Goal: Transaction & Acquisition: Purchase product/service

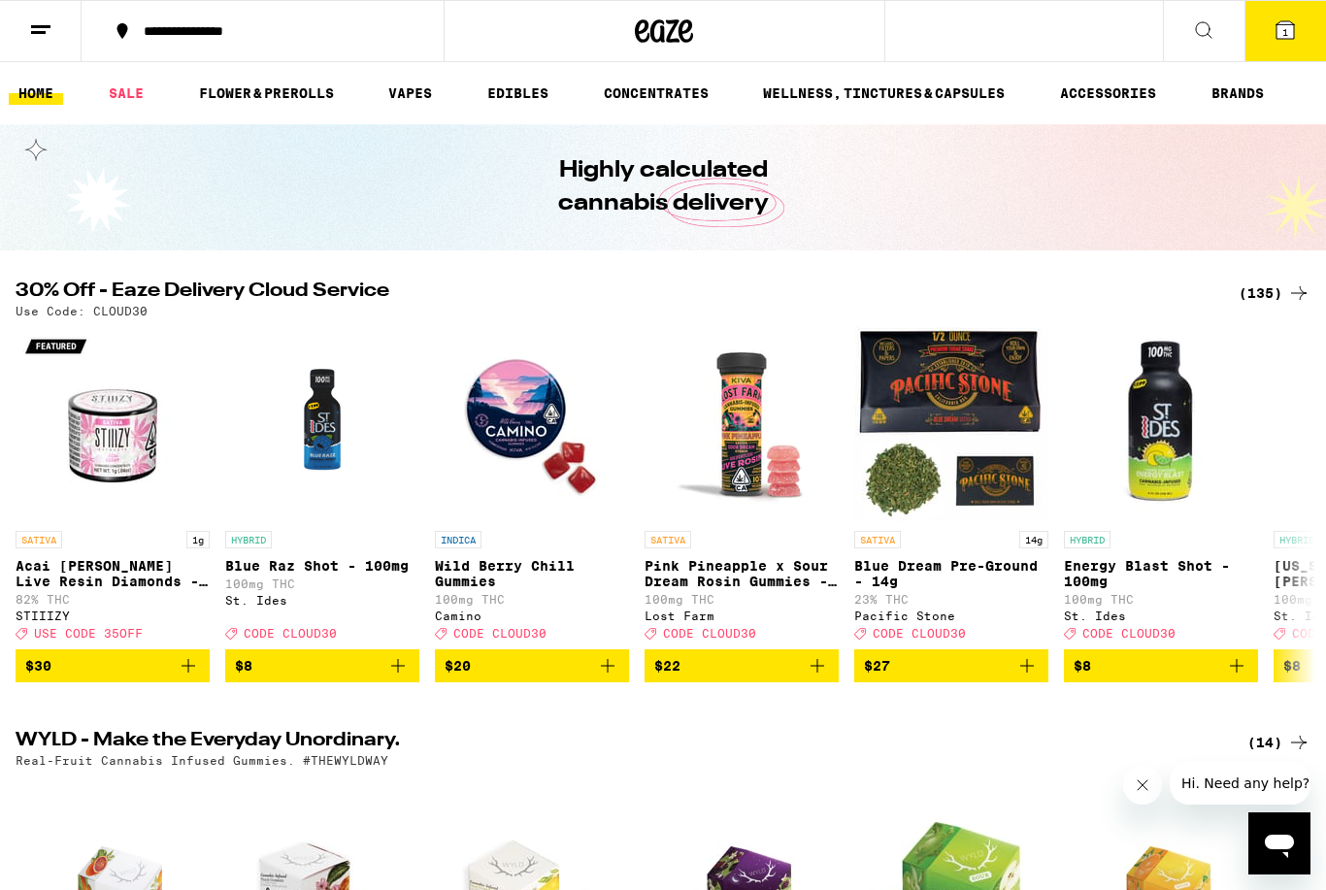
click at [1297, 42] on button "1" at bounding box center [1286, 31] width 82 height 60
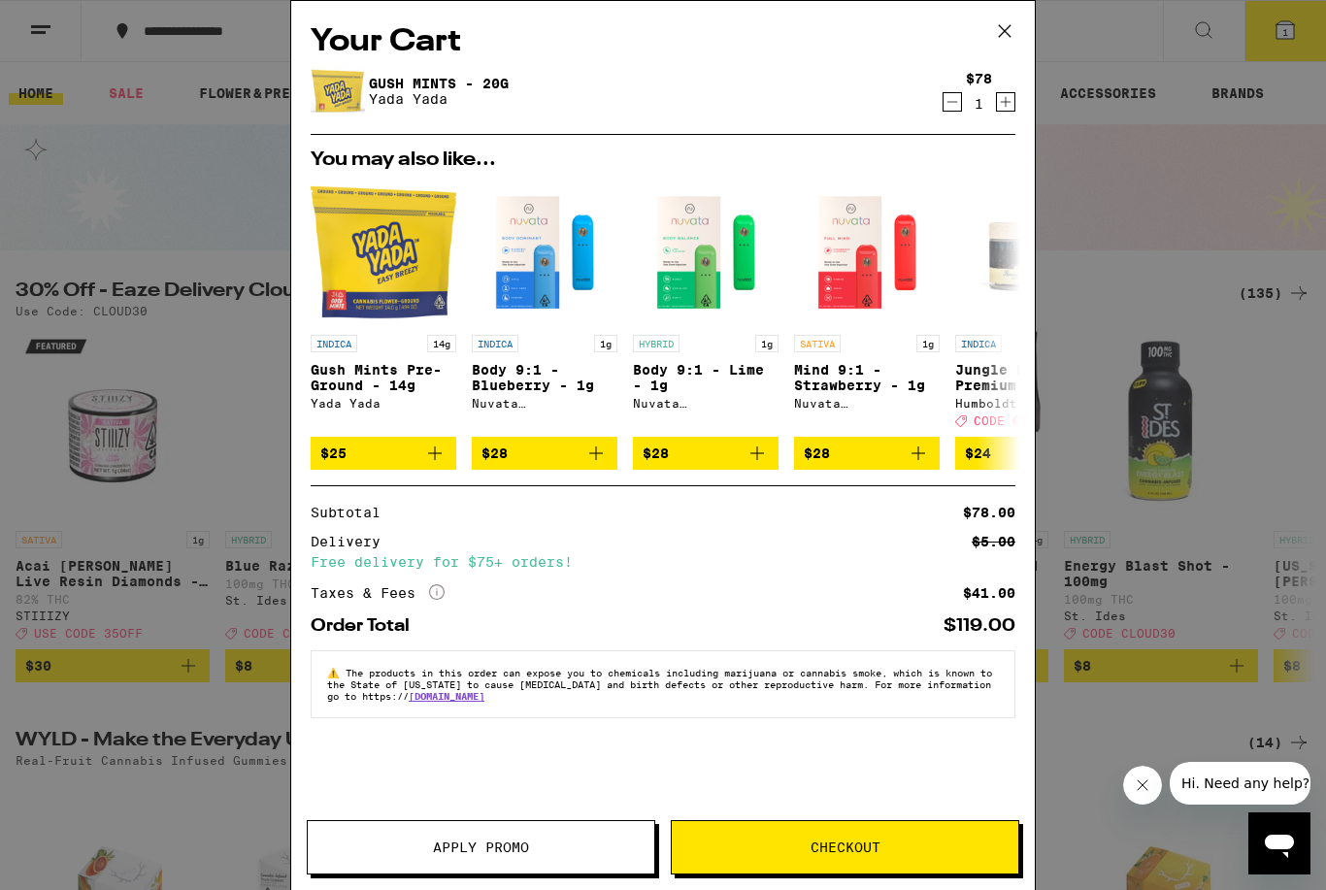
click at [344, 89] on img at bounding box center [338, 91] width 54 height 54
click at [460, 78] on link "Gush Mints - 20g" at bounding box center [439, 84] width 140 height 16
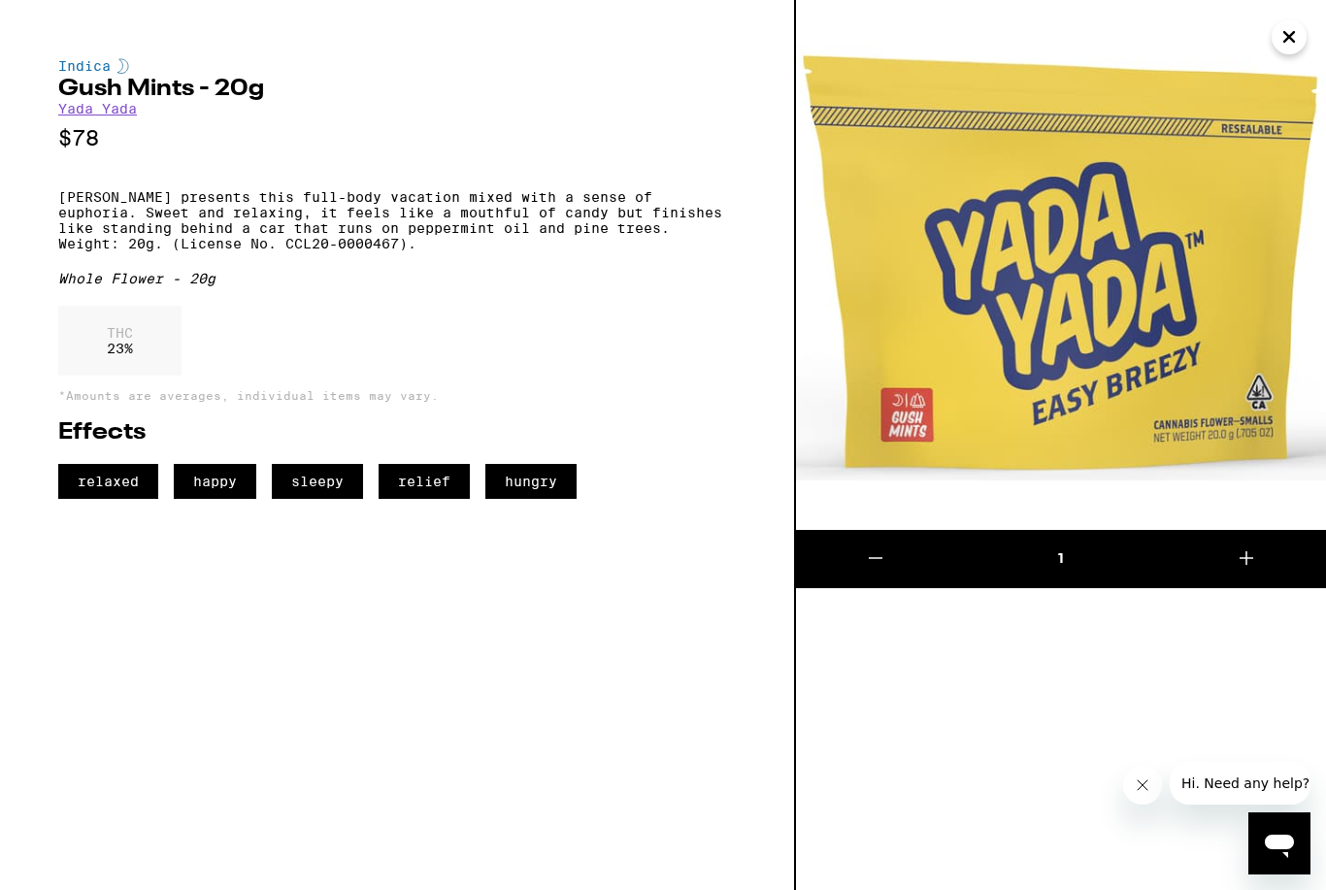
click at [1284, 45] on icon "Close" at bounding box center [1289, 36] width 23 height 29
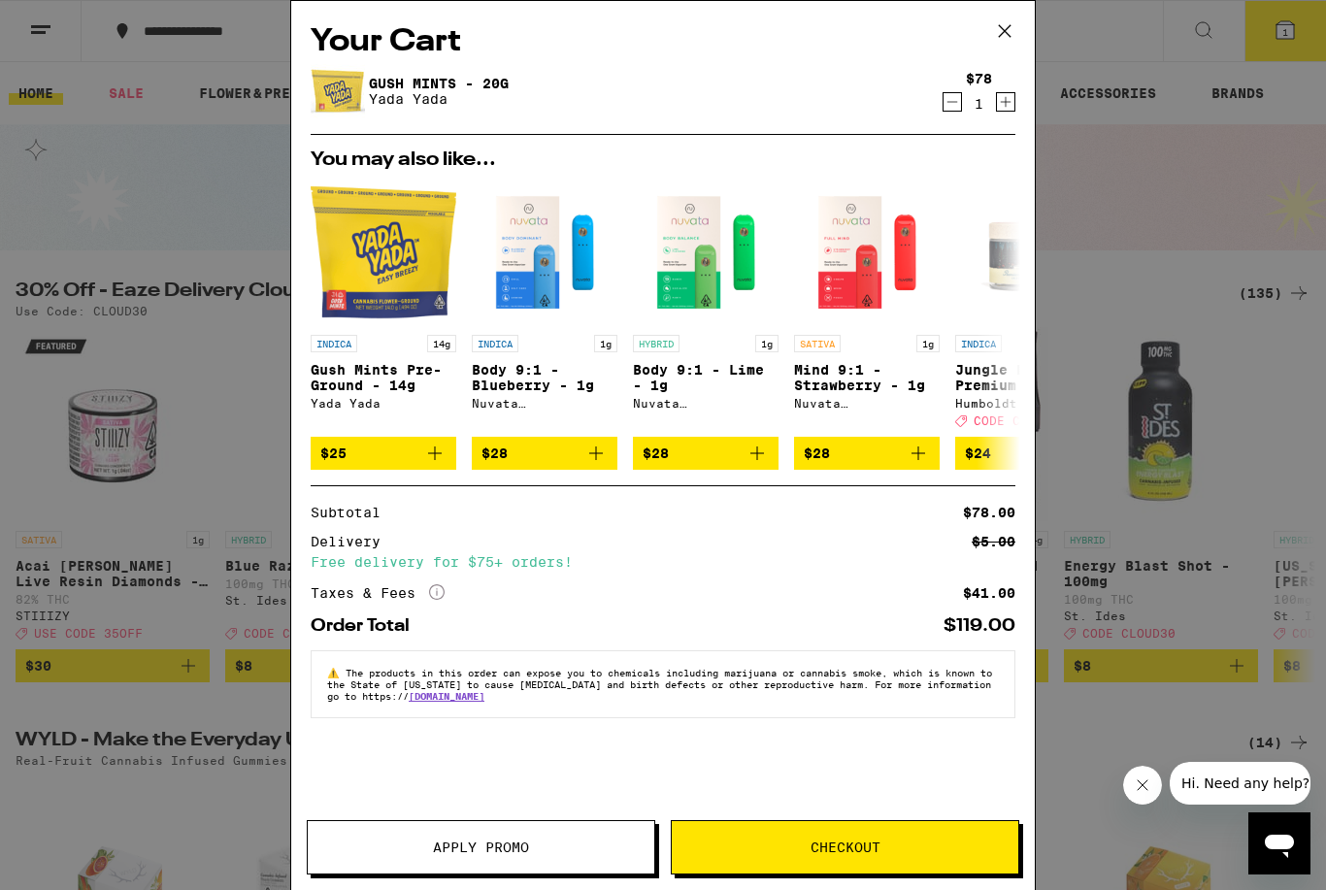
click at [1005, 43] on icon at bounding box center [1004, 31] width 29 height 29
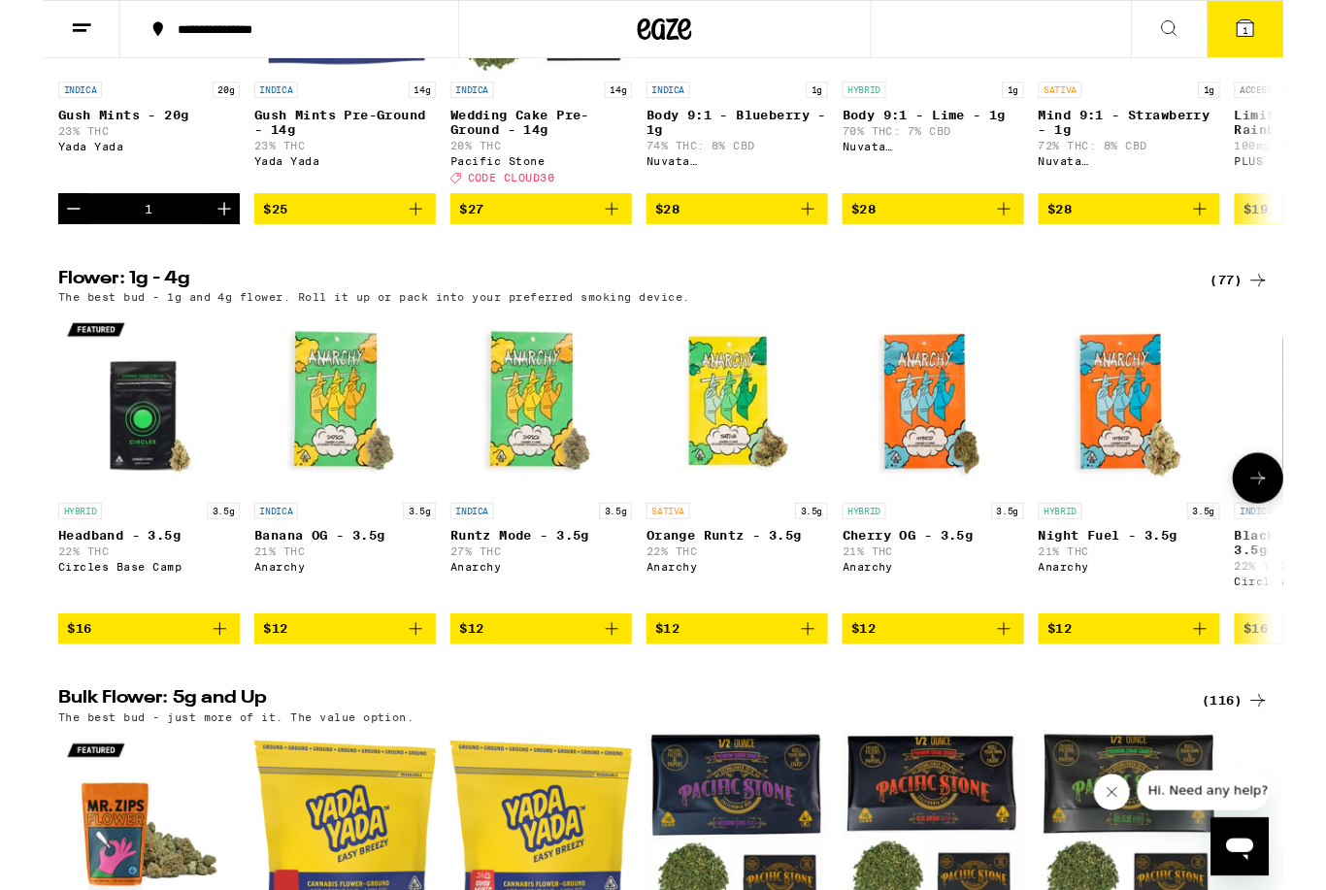
click at [349, 684] on span "$12" at bounding box center [322, 672] width 175 height 23
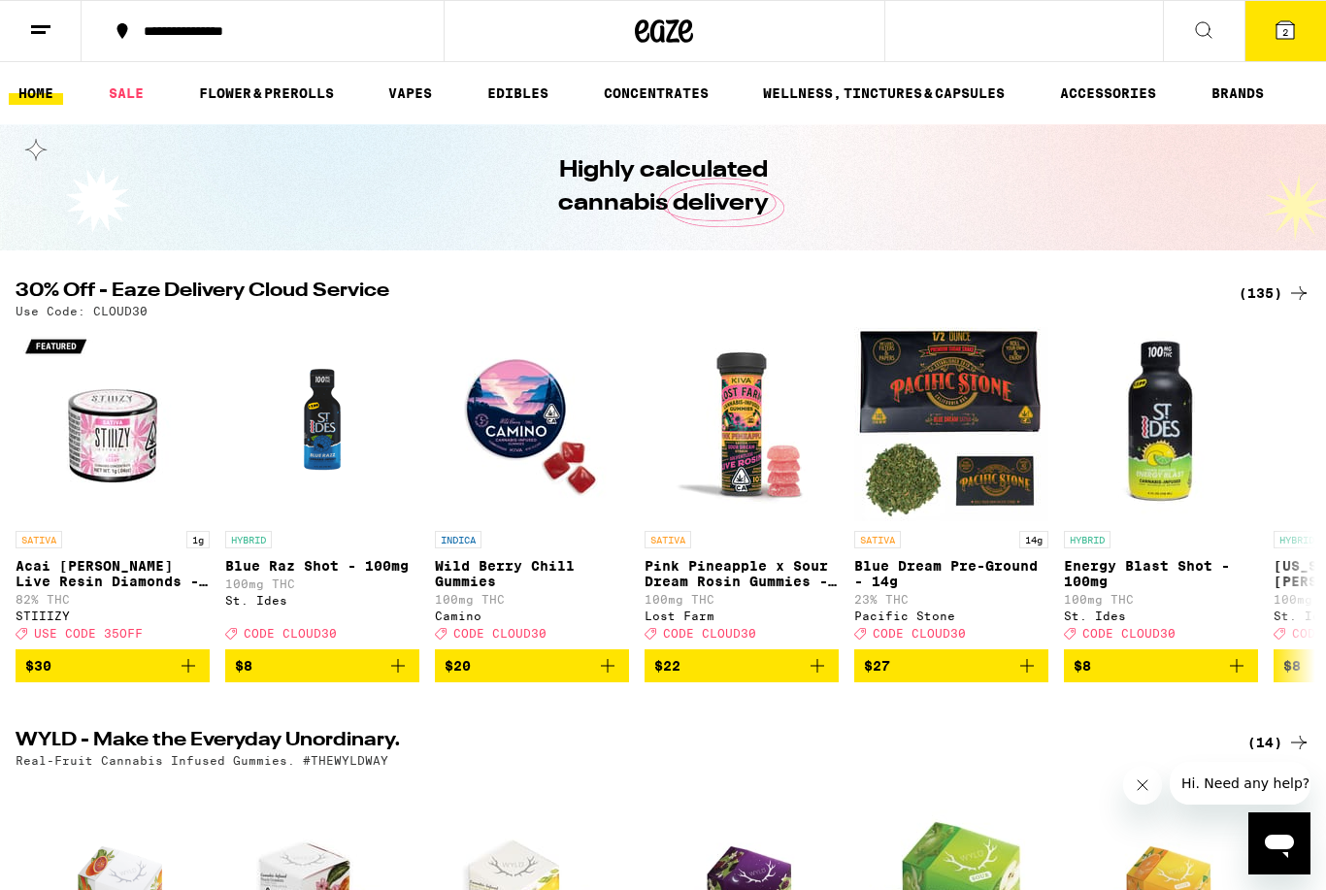
click at [1279, 15] on button "2" at bounding box center [1286, 31] width 82 height 60
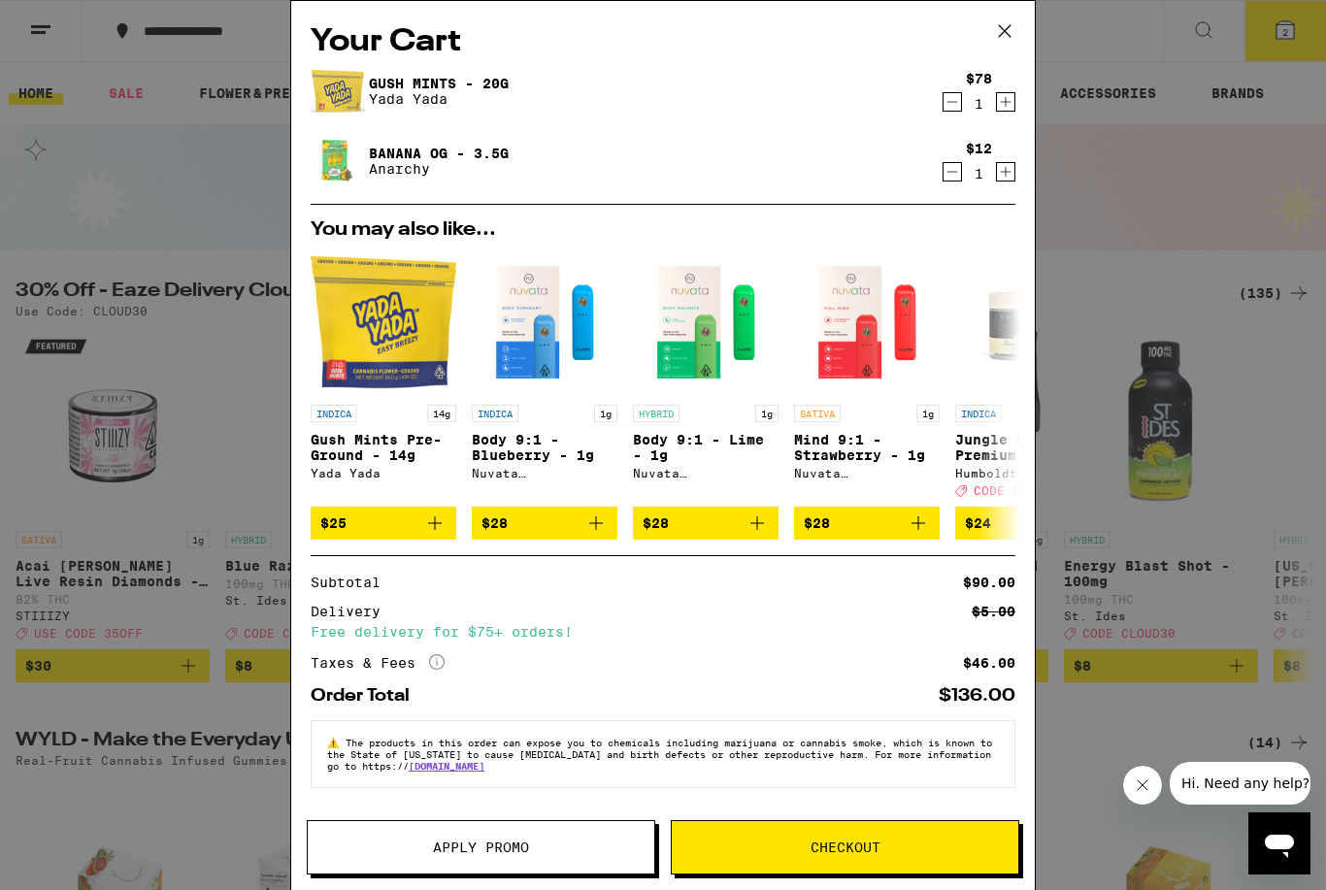
click at [859, 859] on button "Checkout" at bounding box center [845, 847] width 349 height 54
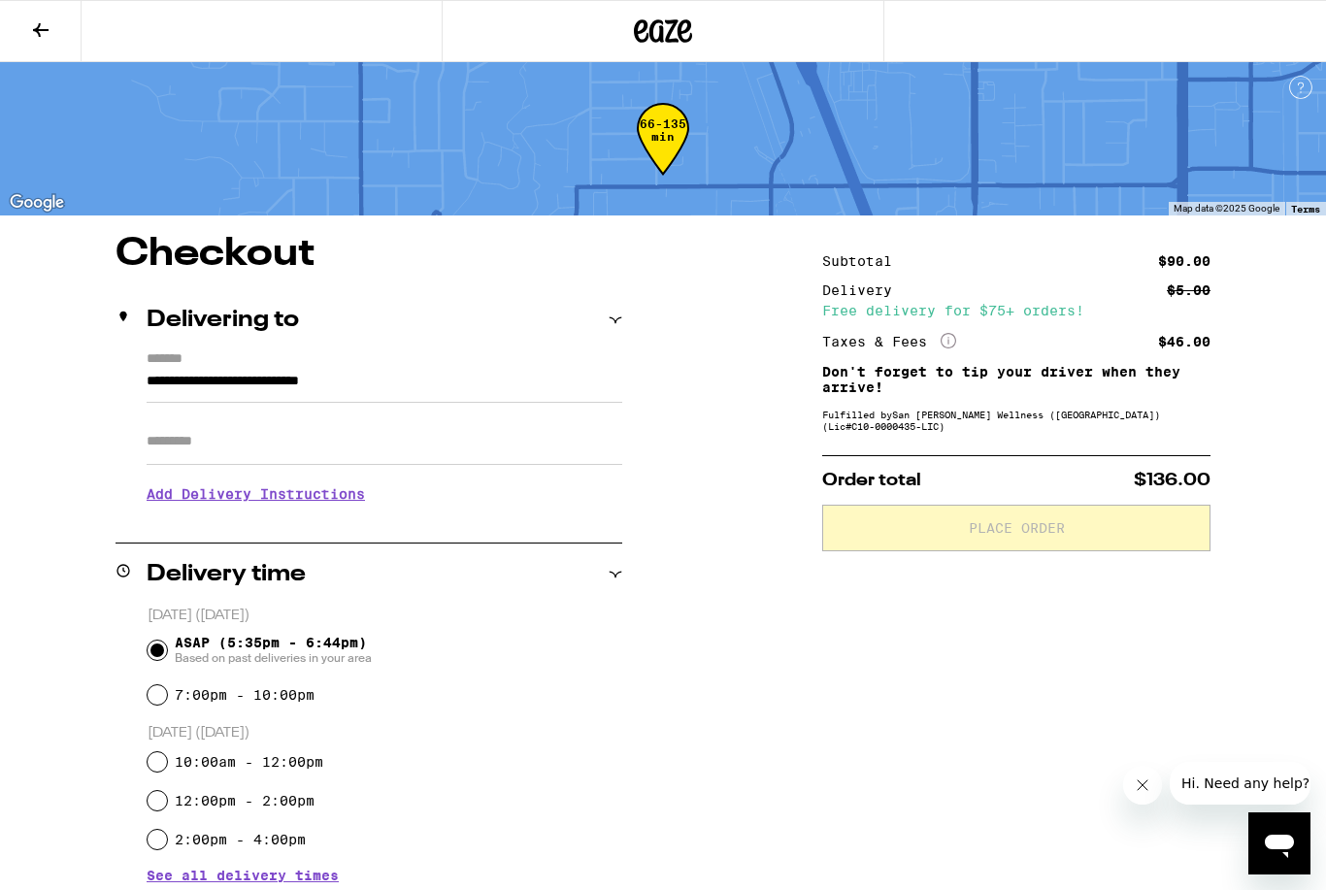
click at [358, 510] on h3 "Add Delivery Instructions" at bounding box center [385, 494] width 476 height 45
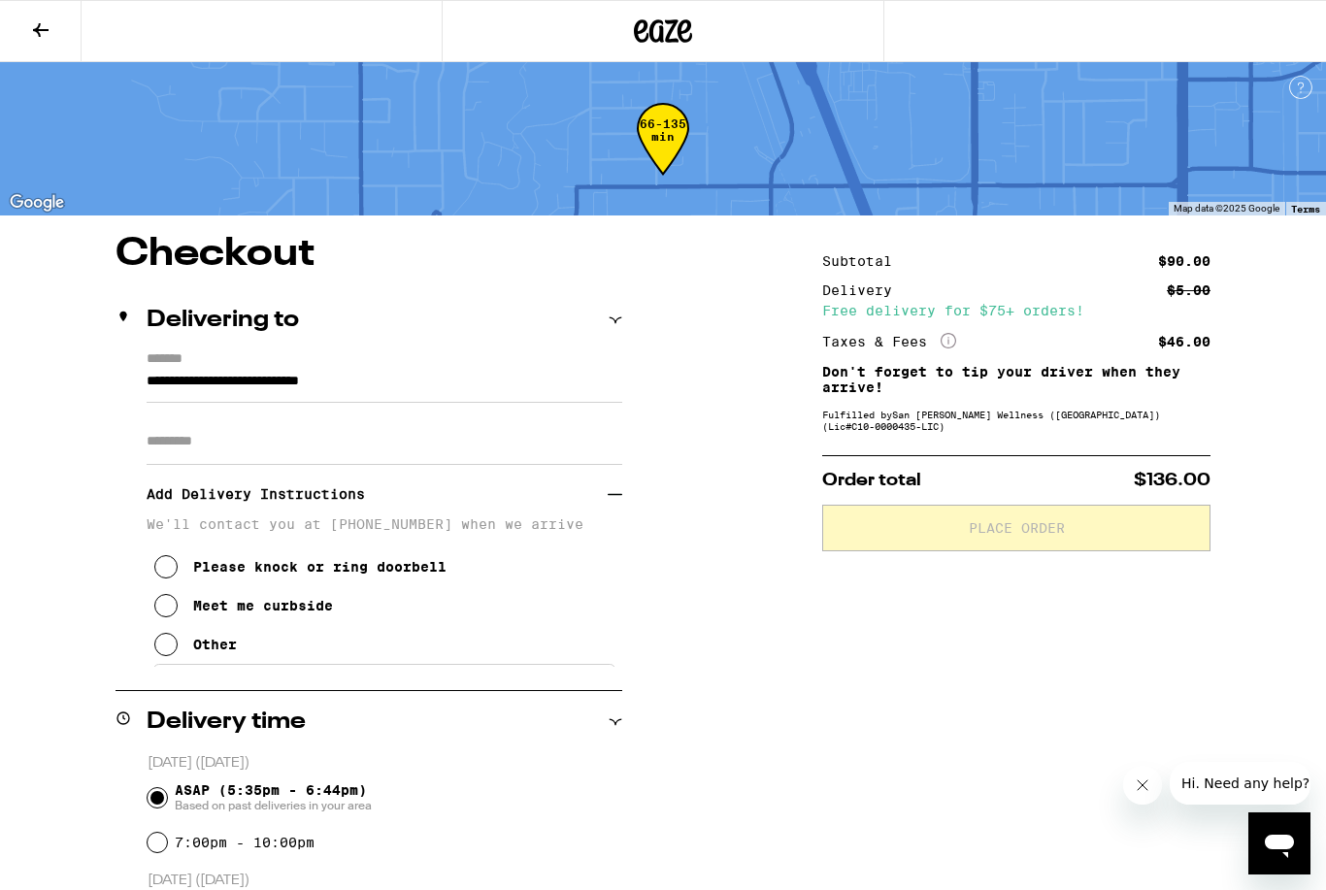
click at [286, 614] on div "Meet me curbside" at bounding box center [263, 606] width 140 height 16
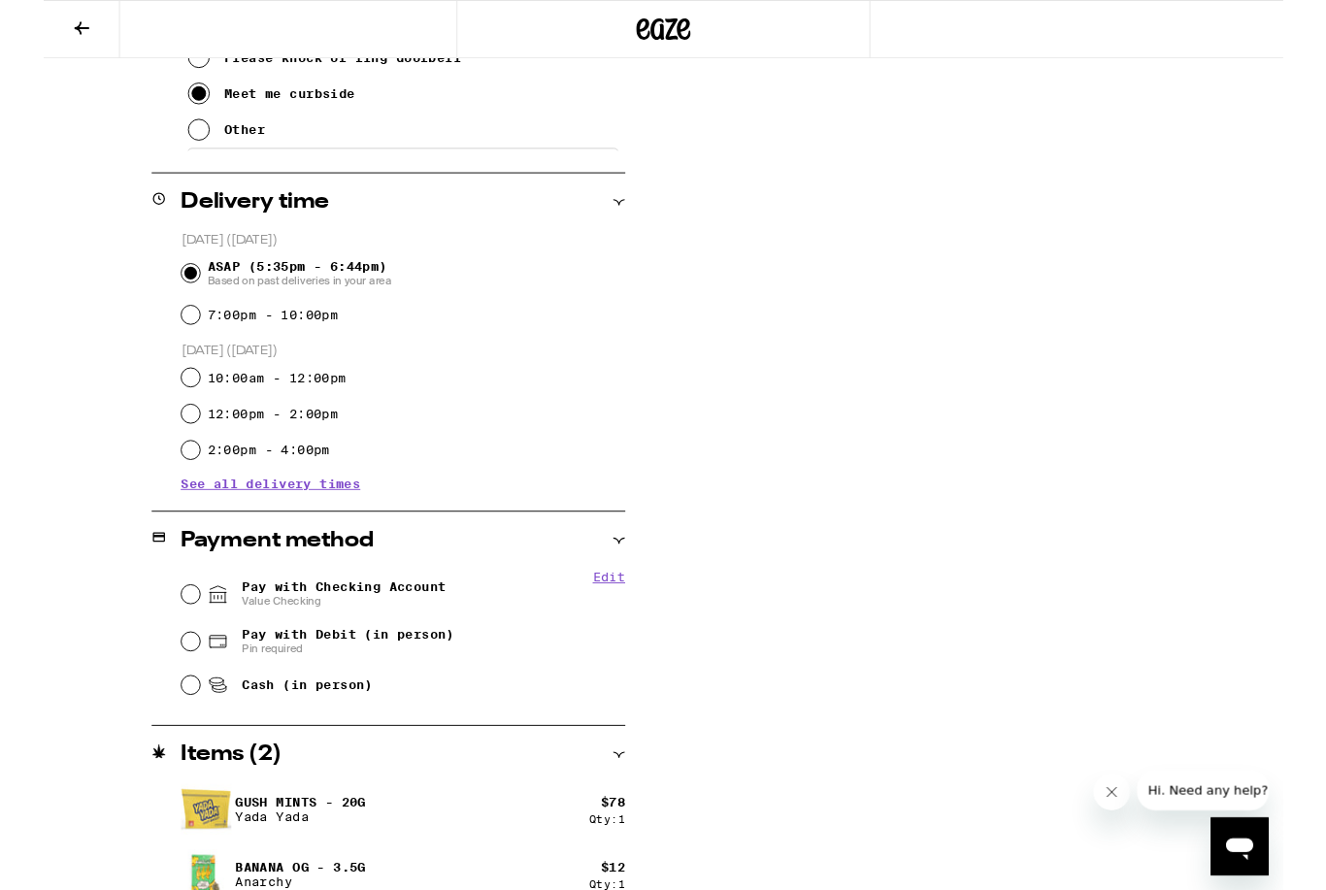
scroll to position [533, 0]
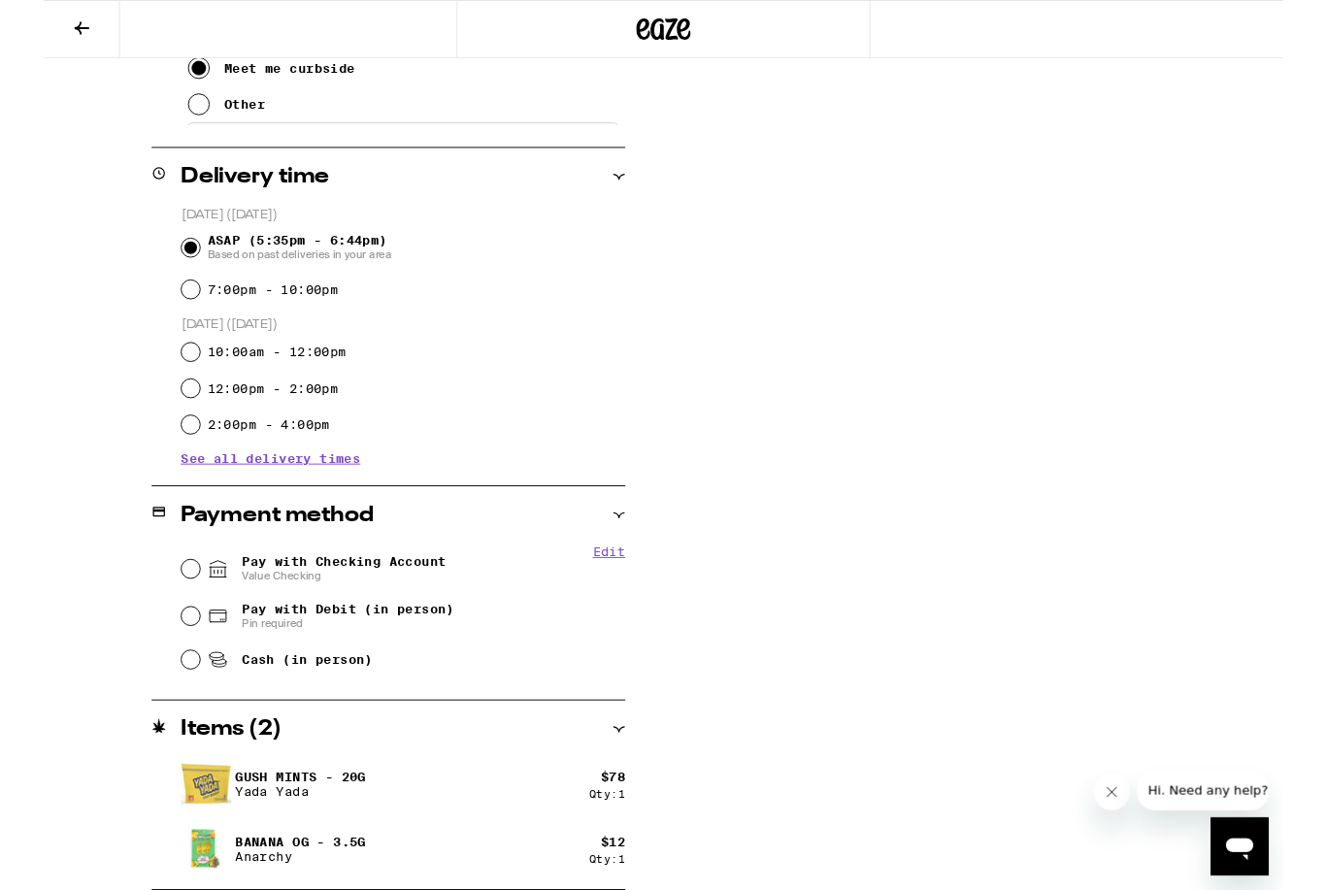
click at [286, 618] on span "Value Checking" at bounding box center [321, 617] width 218 height 16
click at [167, 618] on input "Pay with Checking Account Value Checking" at bounding box center [157, 608] width 19 height 19
radio input "true"
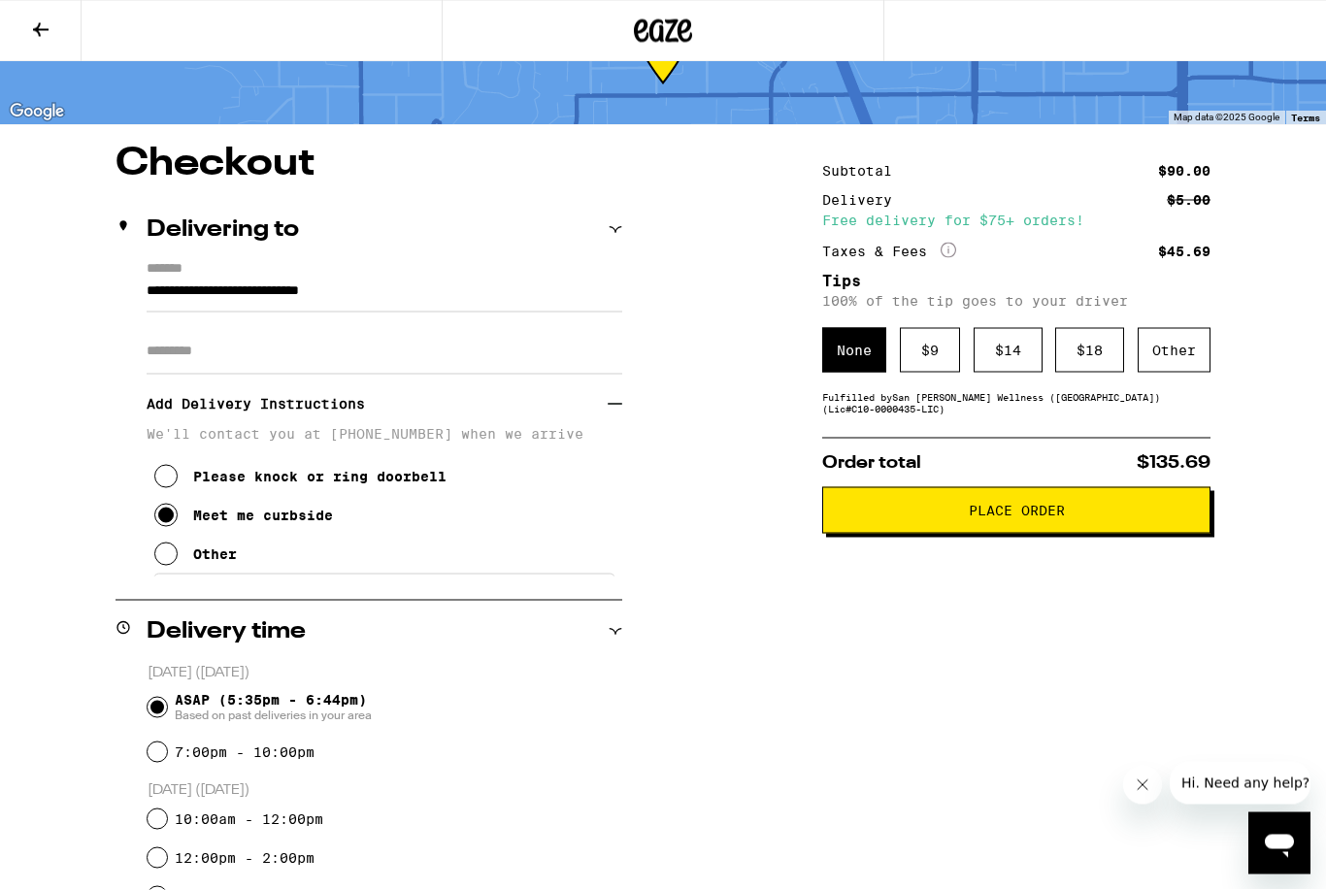
scroll to position [0, 0]
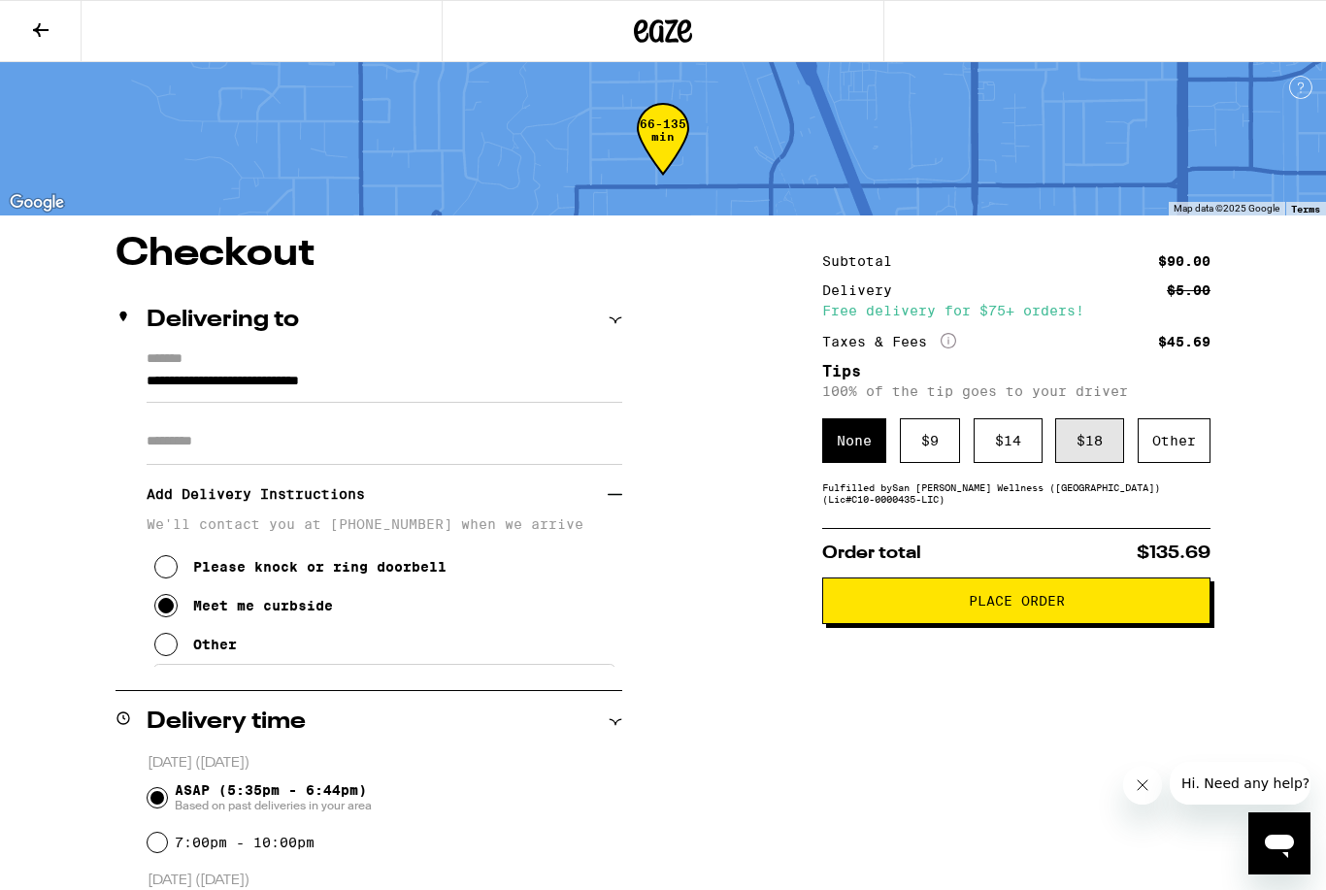
click at [1098, 460] on div "$ 18" at bounding box center [1089, 440] width 69 height 45
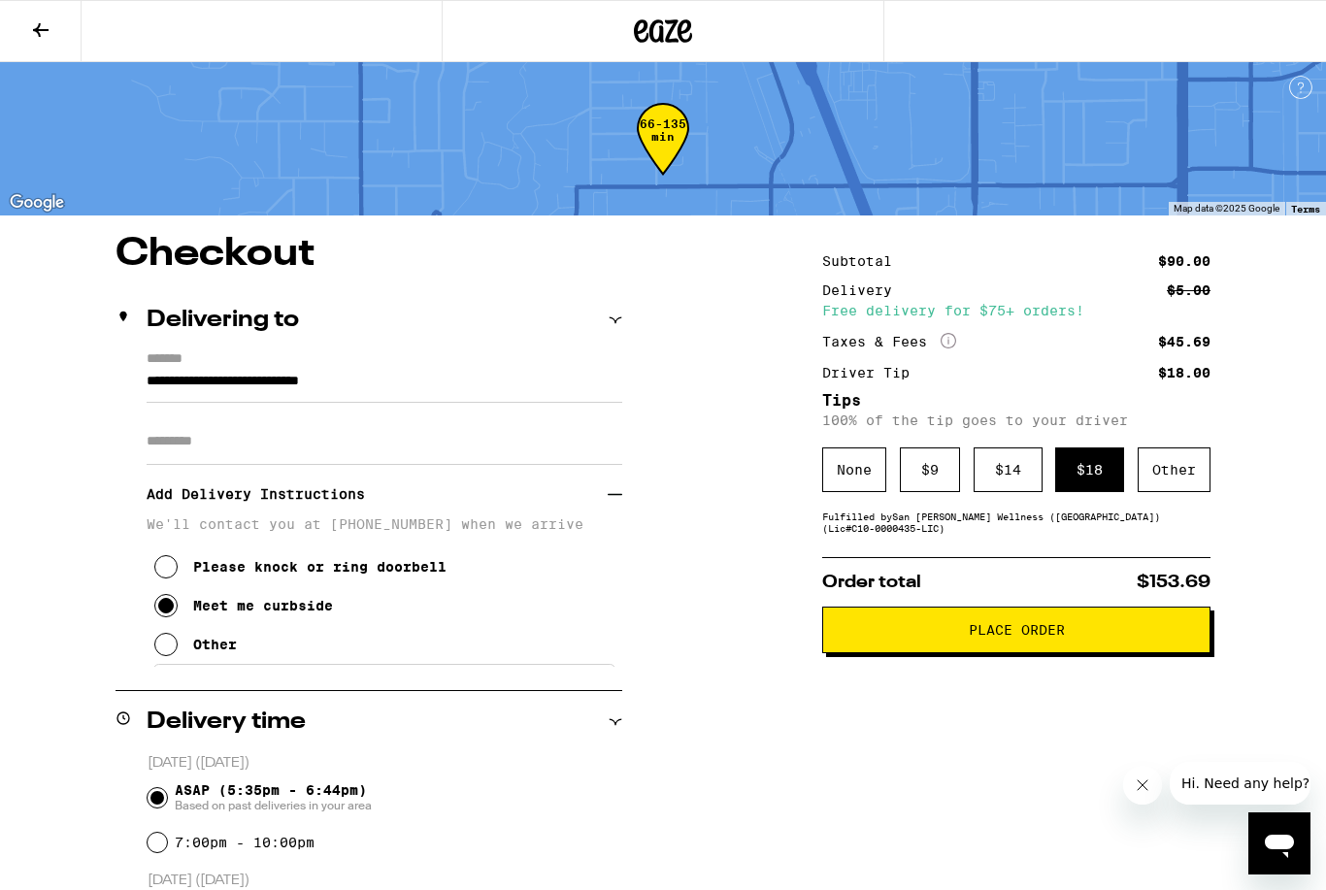
click at [1020, 637] on span "Place Order" at bounding box center [1017, 630] width 96 height 14
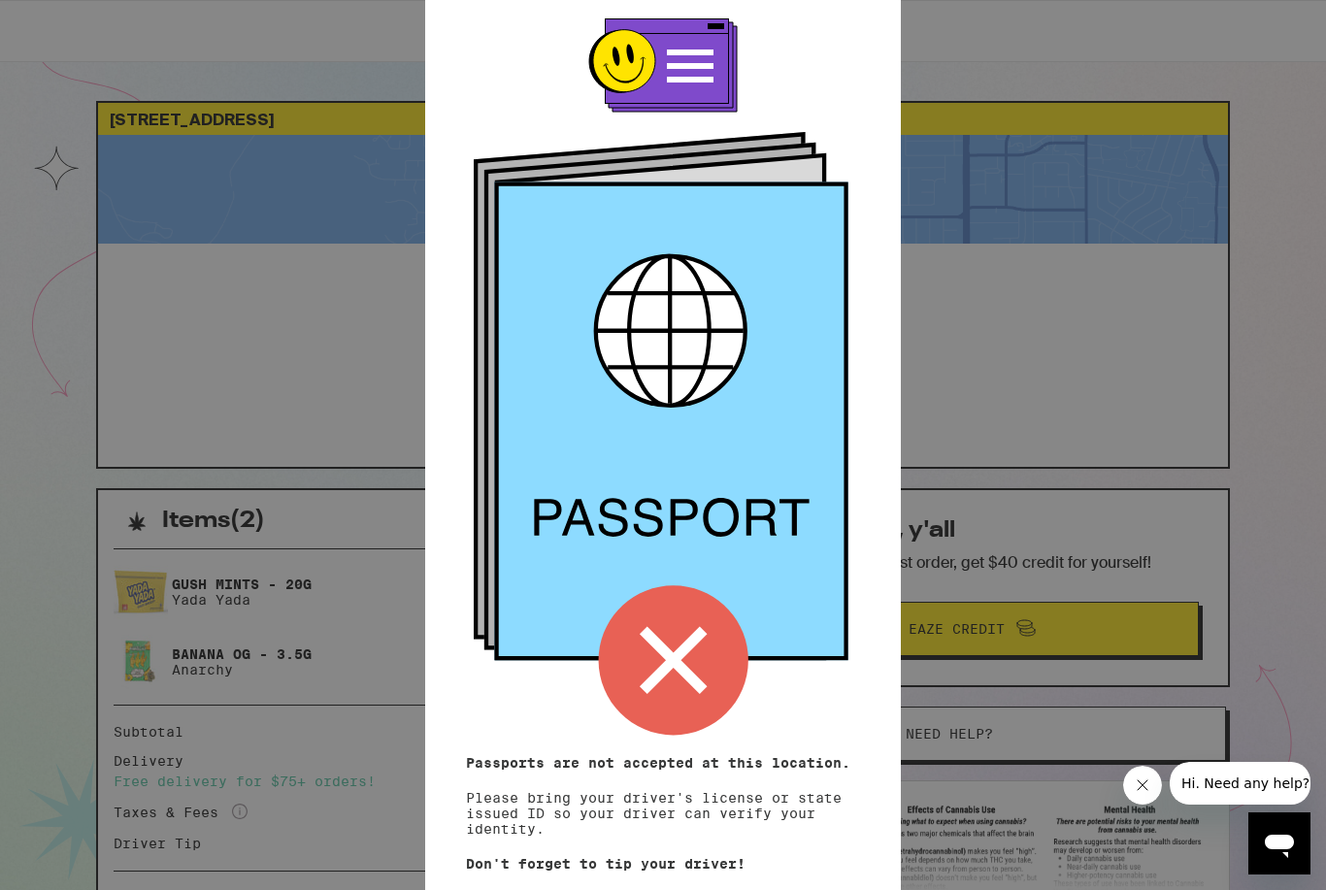
click at [679, 677] on icon at bounding box center [674, 660] width 150 height 150
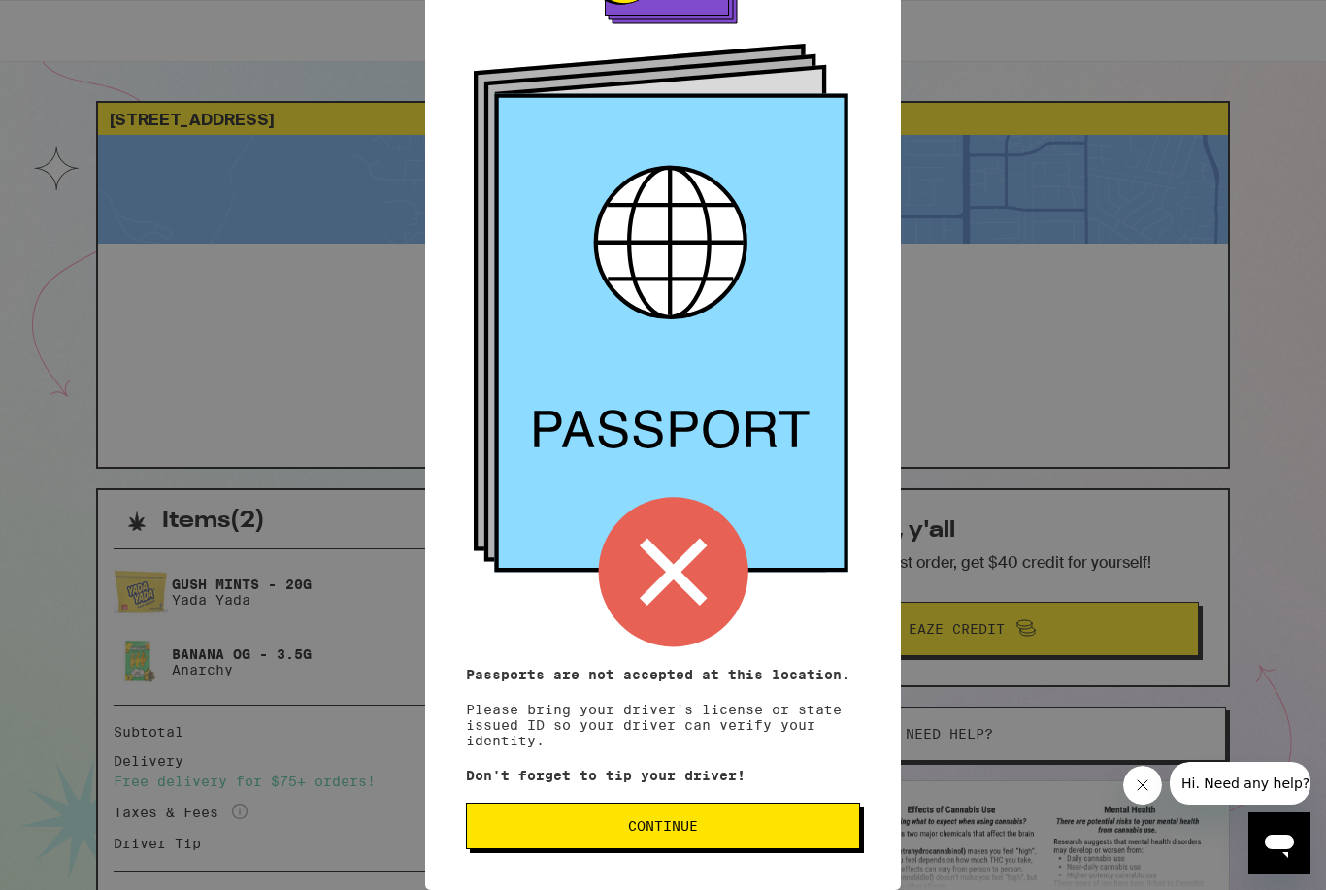
scroll to position [95, 0]
click at [640, 287] on div "Remember! Bring your ID Passports are not accepted at this location. Please bri…" at bounding box center [663, 356] width 476 height 1066
click at [668, 838] on button "Continue" at bounding box center [663, 826] width 394 height 47
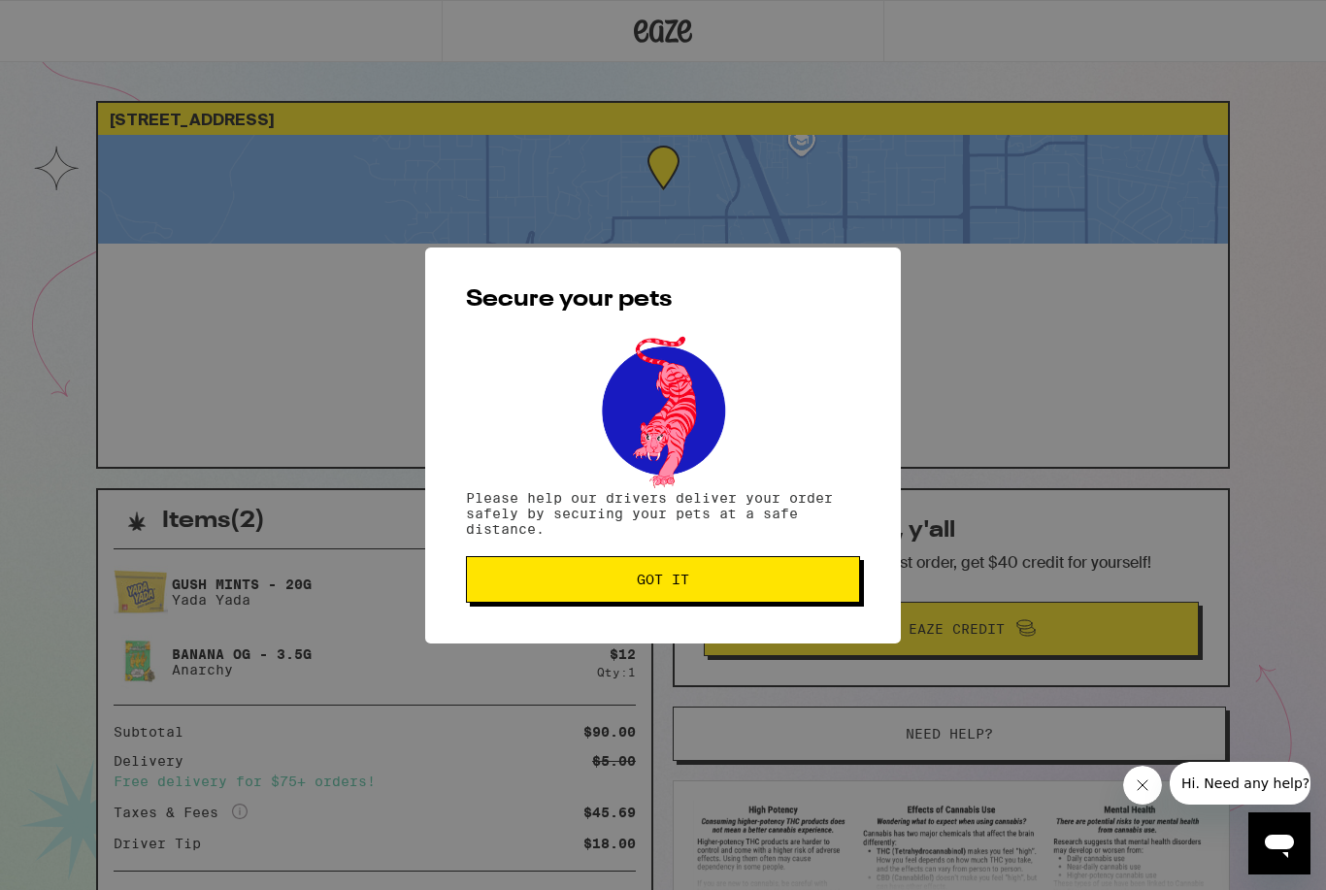
scroll to position [0, 0]
click at [676, 584] on span "Got it" at bounding box center [663, 580] width 52 height 14
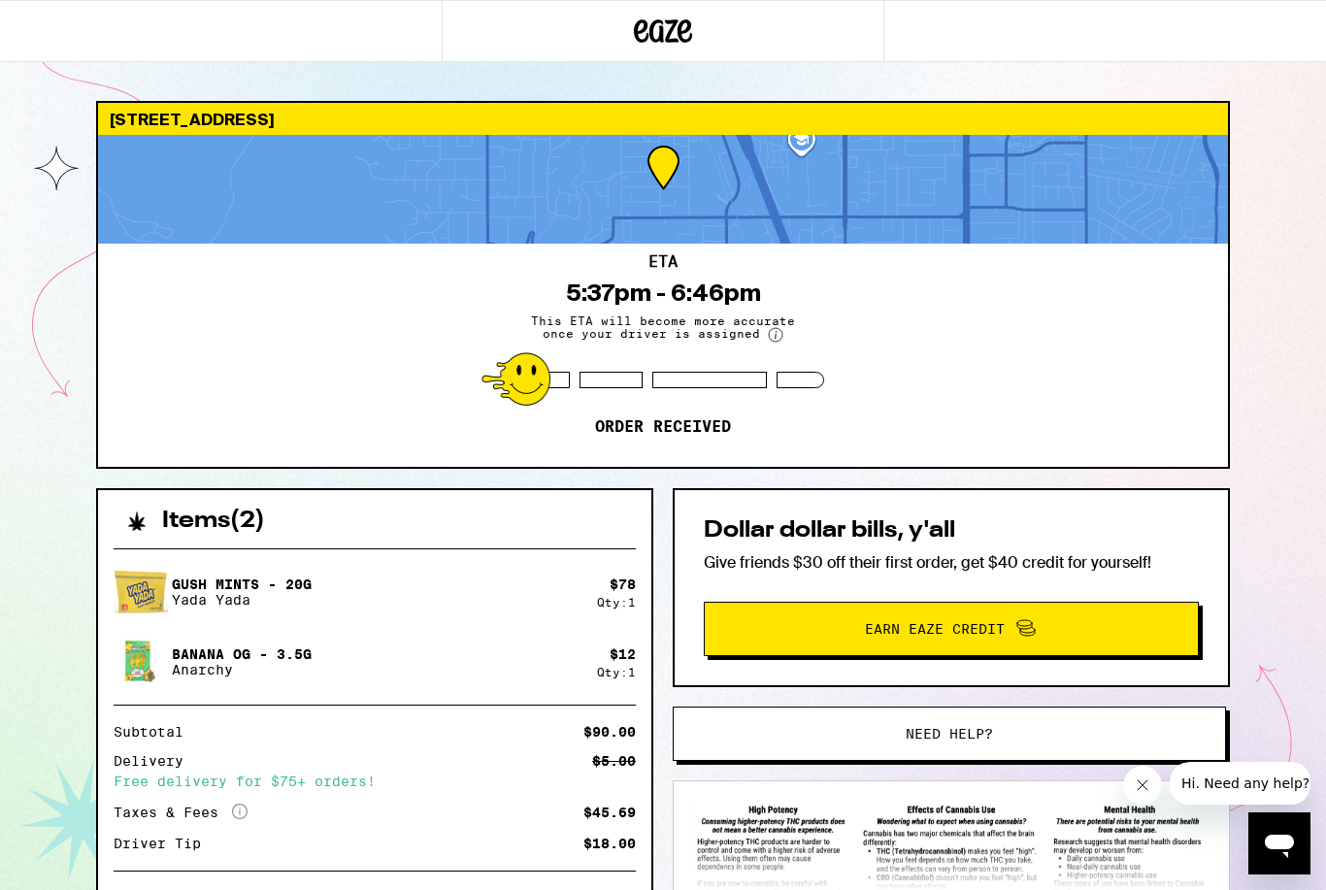
click at [661, 584] on div "Items ( 2 ) Gush Mints - 20g Yada Yada $ 78 Qty: 1 Banana OG - 3.5g Anarchy $ 1…" at bounding box center [663, 773] width 1134 height 570
